Goal: Find specific page/section: Find specific page/section

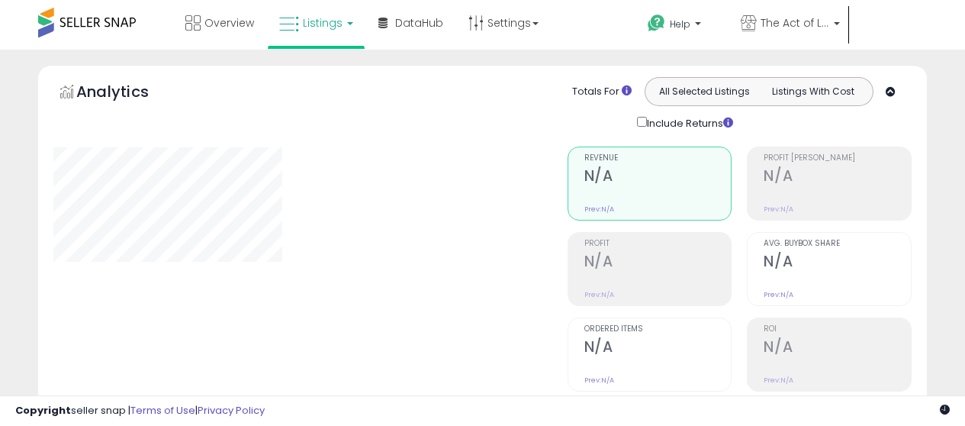
type input "**********"
select select "**"
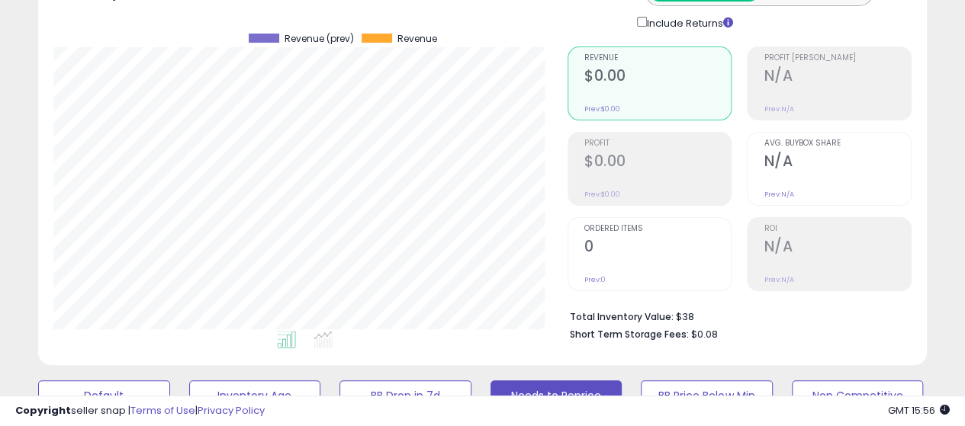
scroll to position [76, 0]
